Goal: Check status: Check status

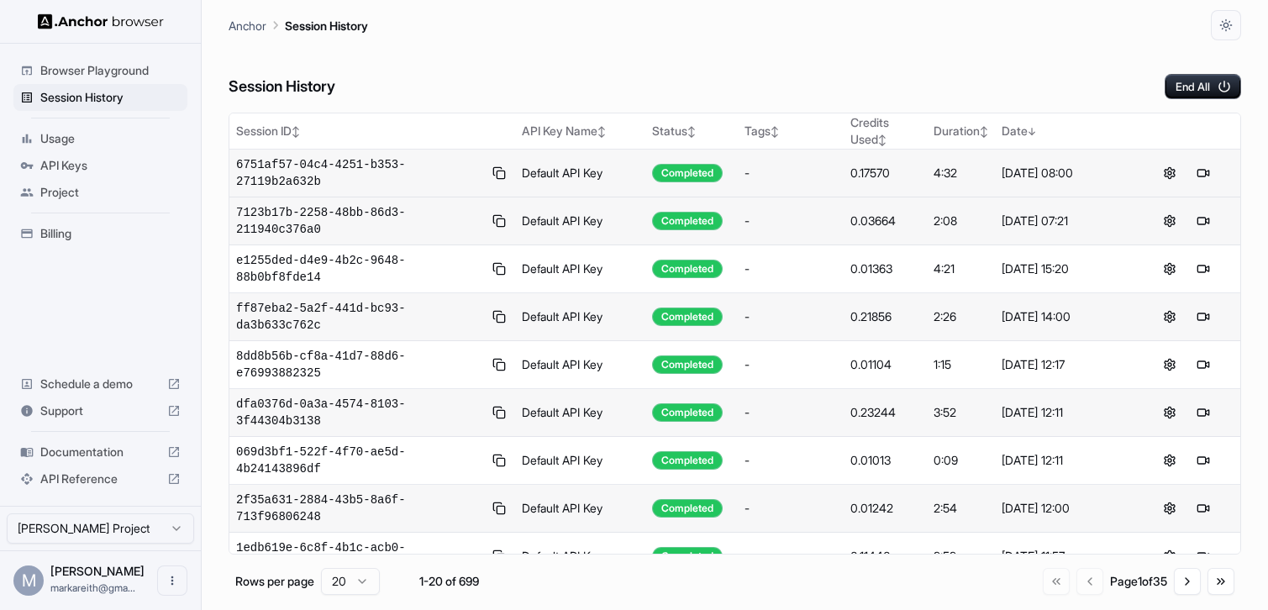
click at [388, 153] on td "6751af57-04c4-4251-b353-27119b2a632b" at bounding box center [372, 174] width 286 height 48
click at [384, 174] on span "6751af57-04c4-4251-b353-27119b2a632b" at bounding box center [359, 173] width 246 height 34
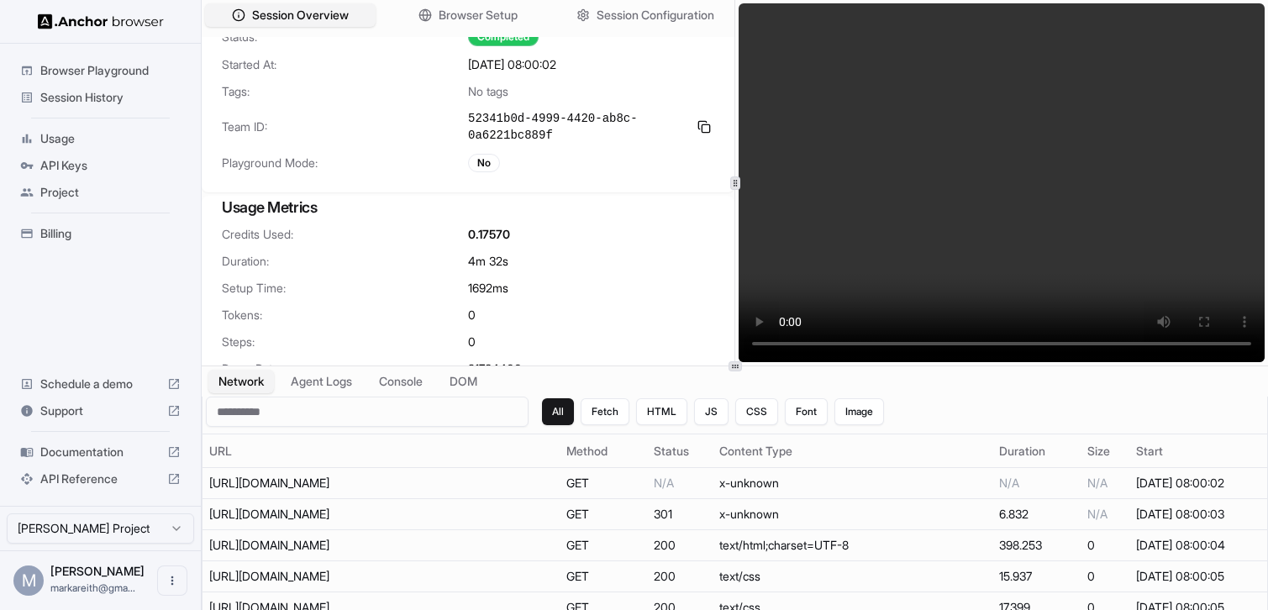
scroll to position [55, 0]
